Goal: Book appointment/travel/reservation

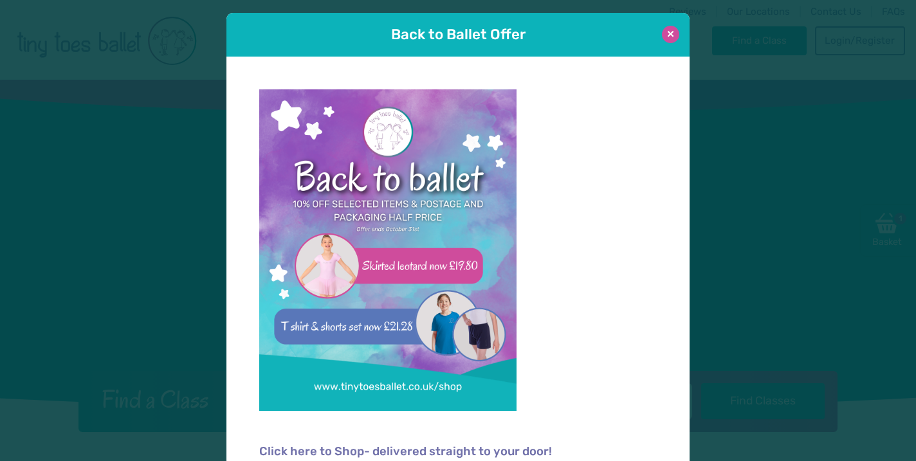
click at [670, 37] on button at bounding box center [670, 34] width 17 height 17
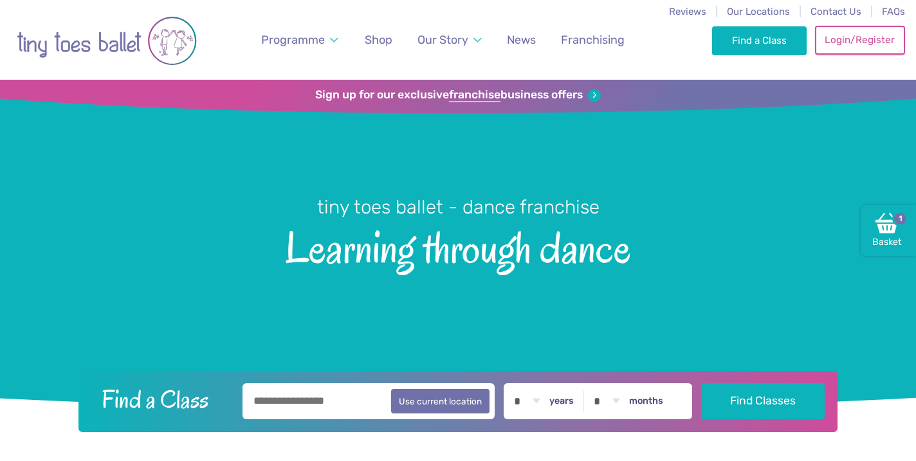
click at [857, 41] on link "Login/Register" at bounding box center [860, 40] width 90 height 28
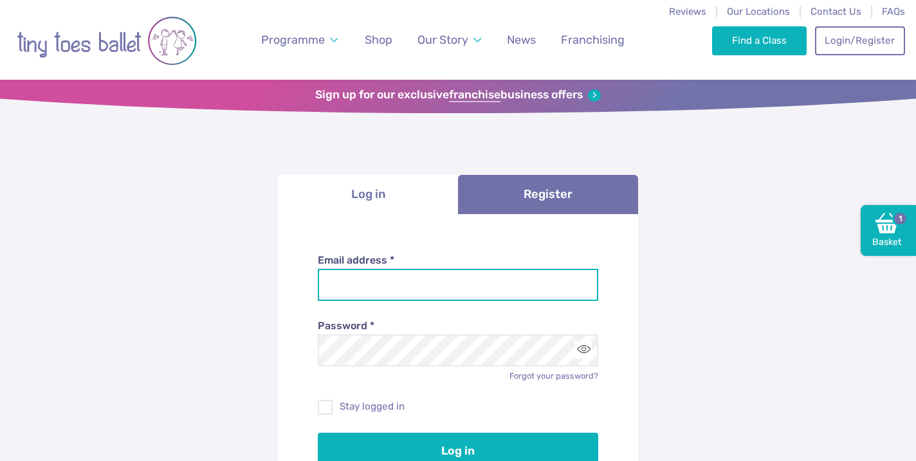
type input "**********"
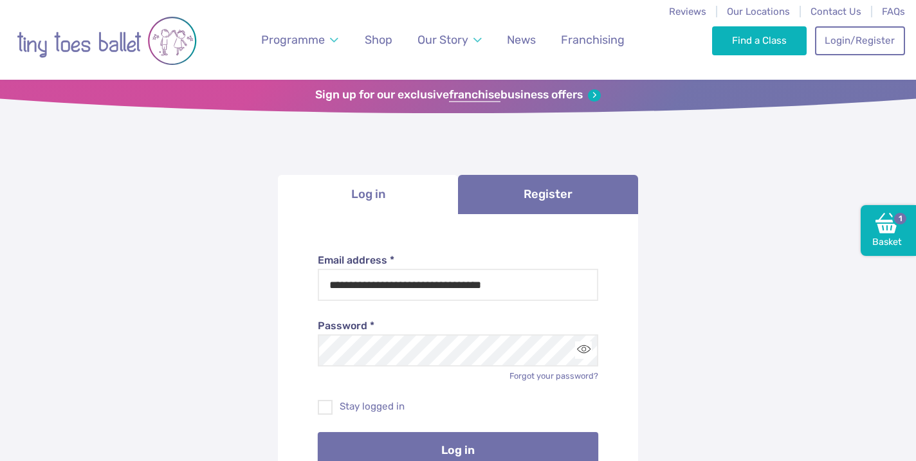
click at [463, 443] on button "Log in" at bounding box center [458, 450] width 281 height 36
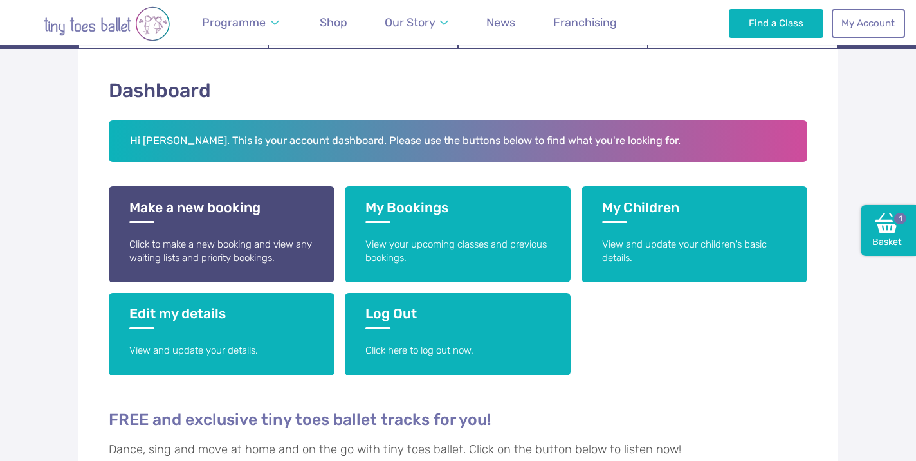
scroll to position [192, 0]
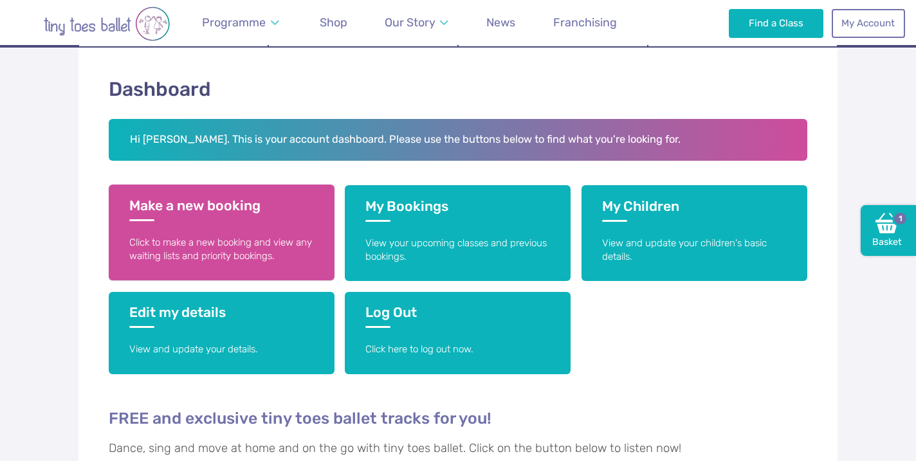
click at [252, 230] on link "Make a new booking Click to make a new booking and view any waiting lists and p…" at bounding box center [222, 233] width 226 height 96
